Goal: Navigation & Orientation: Find specific page/section

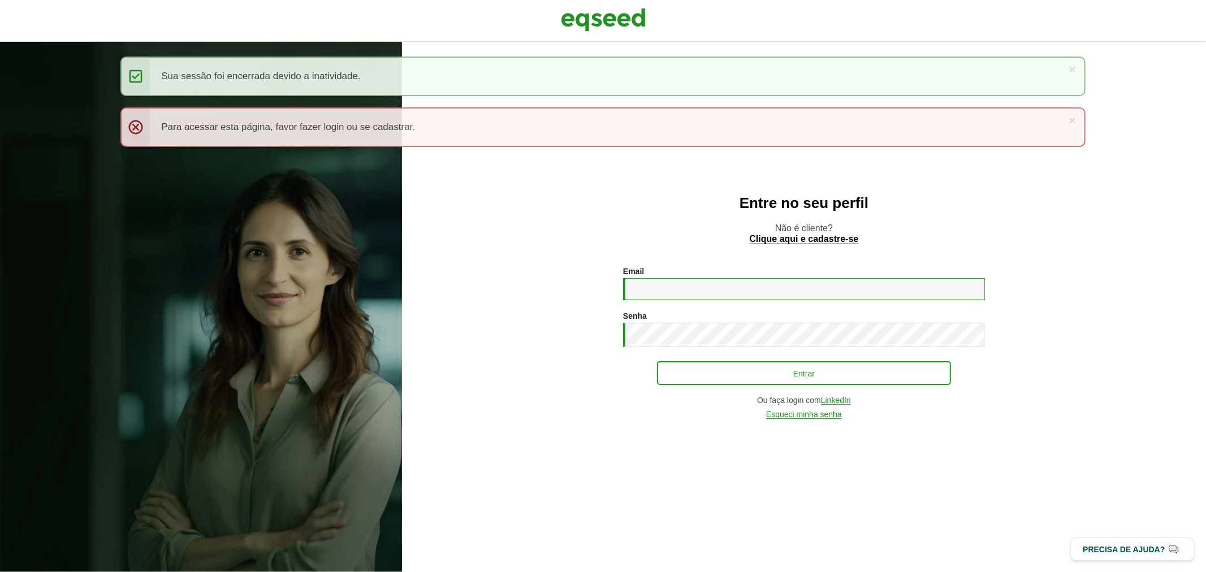
type input "**********"
click at [792, 379] on button "Entrar" at bounding box center [804, 373] width 294 height 21
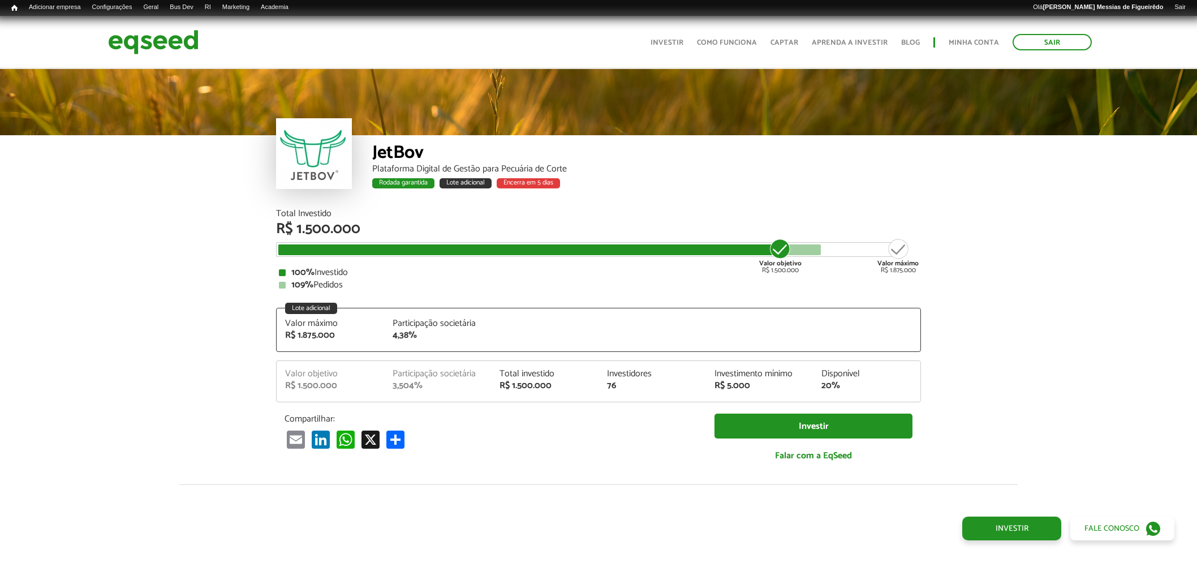
scroll to position [1392, 0]
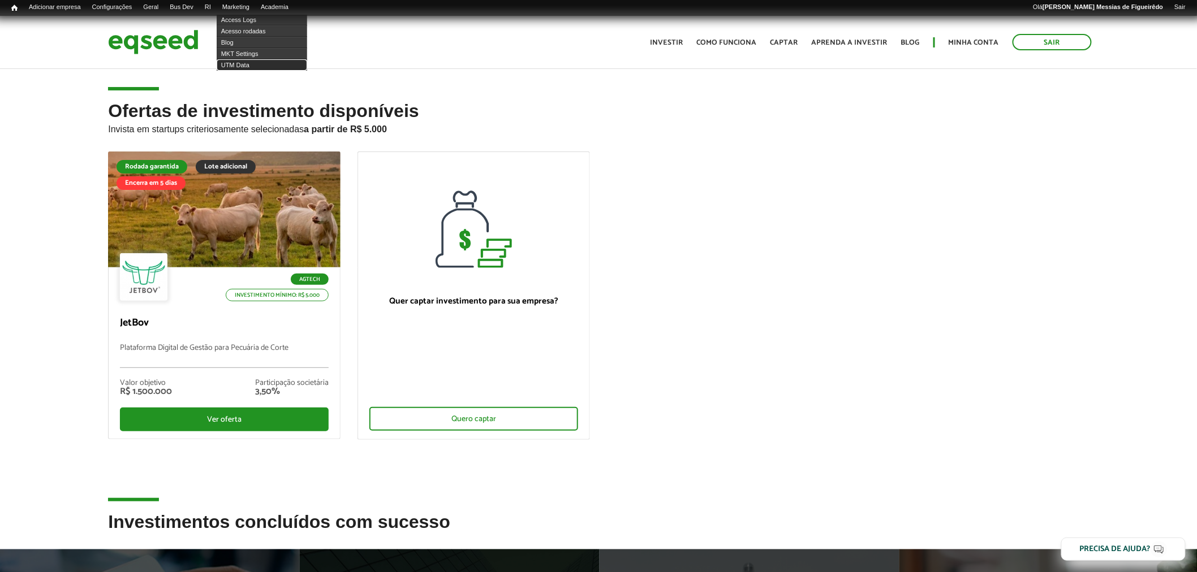
click at [245, 66] on link "UTM Data" at bounding box center [262, 64] width 90 height 11
